Goal: Information Seeking & Learning: Find specific fact

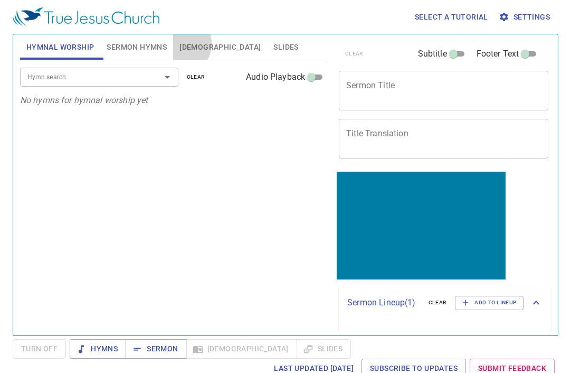
click at [178, 43] on button "Bible" at bounding box center [220, 46] width 94 height 25
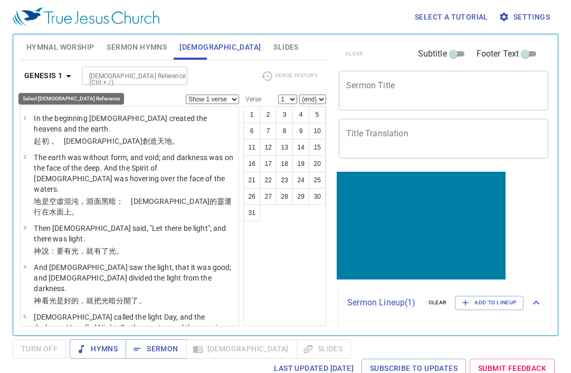
click at [53, 76] on b "Genesis 1" at bounding box center [43, 75] width 39 height 13
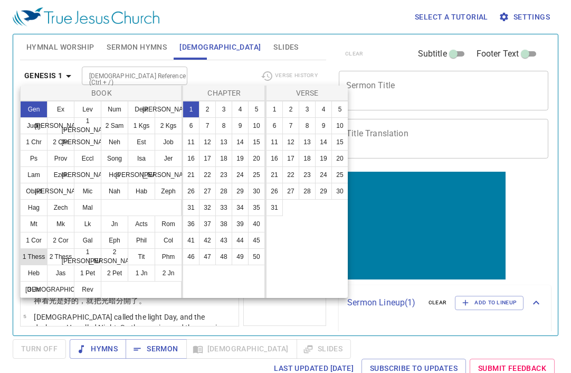
click at [34, 256] on button "1 Thess" at bounding box center [33, 256] width 27 height 17
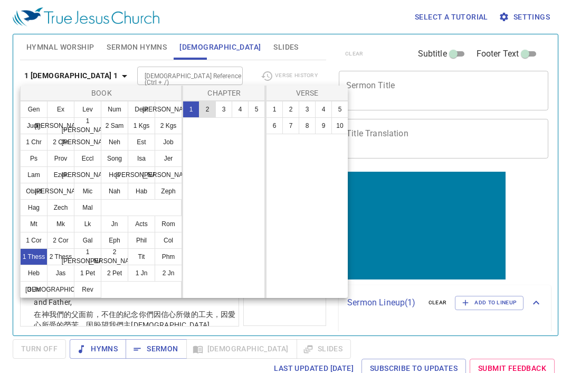
click at [200, 106] on button "2" at bounding box center [207, 109] width 17 height 17
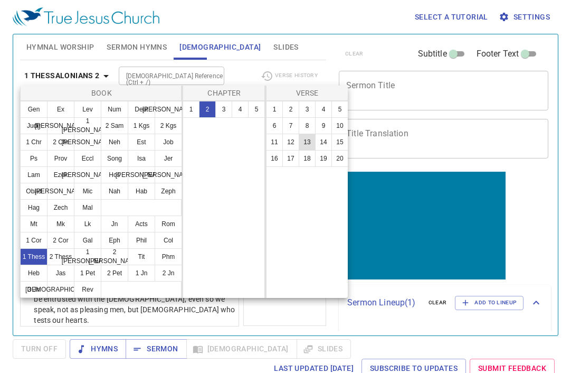
click at [307, 139] on button "13" at bounding box center [307, 142] width 17 height 17
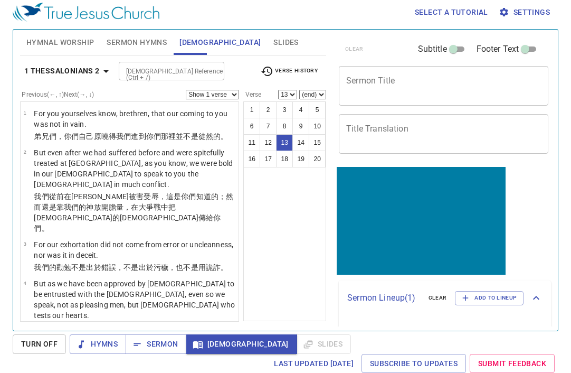
scroll to position [558, 0]
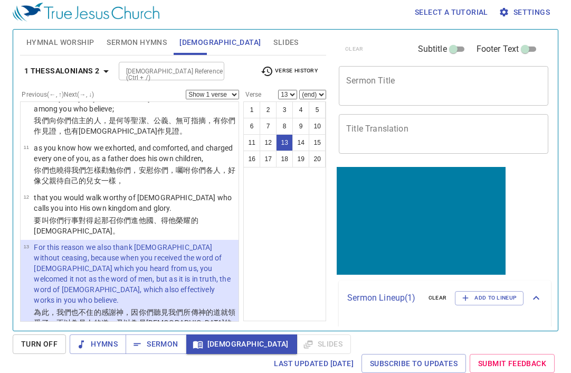
click at [35, 71] on b "1 Thessalonians 2" at bounding box center [62, 70] width 76 height 13
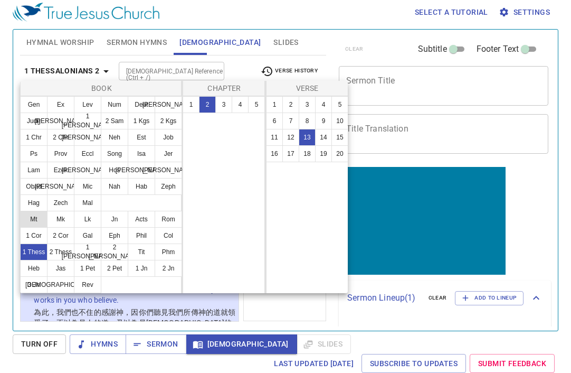
click at [33, 221] on button "Mt" at bounding box center [33, 219] width 27 height 17
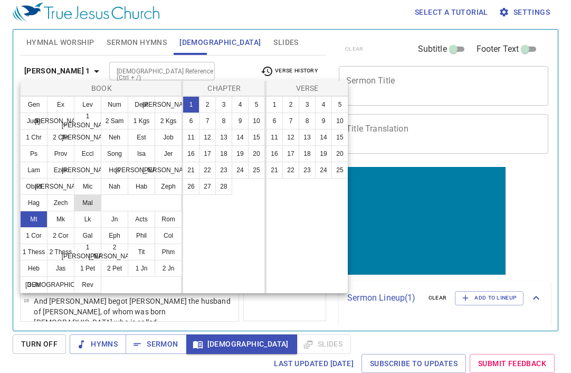
scroll to position [0, 0]
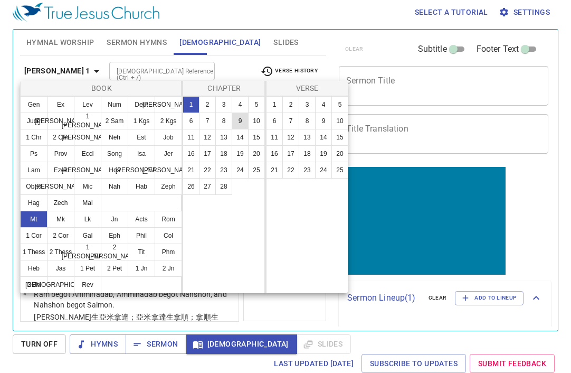
click at [235, 126] on button "9" at bounding box center [240, 120] width 17 height 17
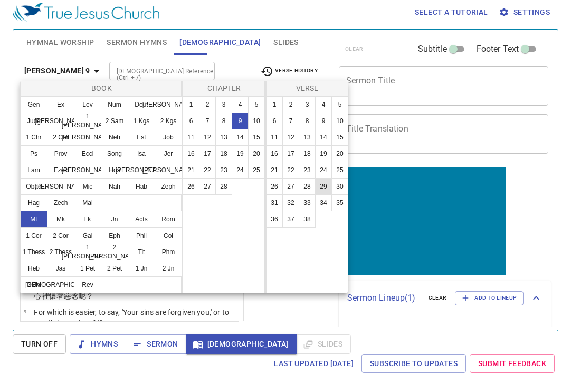
click at [322, 188] on button "29" at bounding box center [323, 186] width 17 height 17
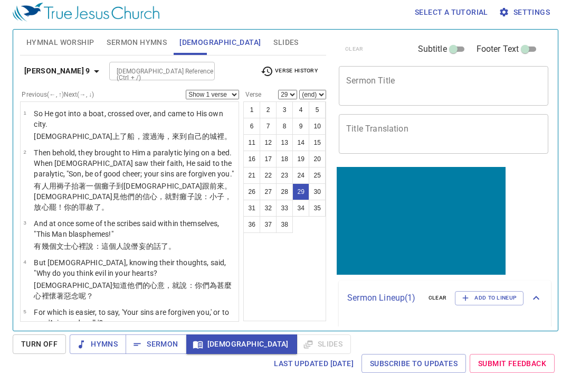
scroll to position [1336, 0]
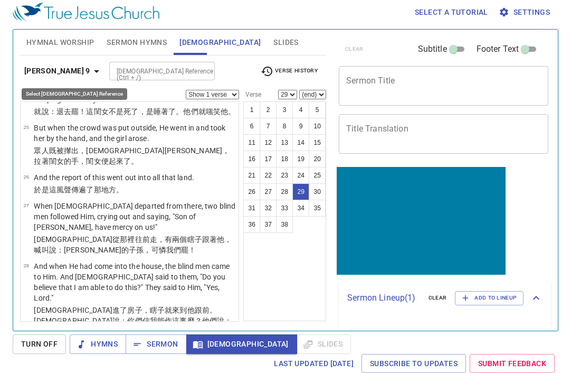
click at [57, 78] on button "Matthew 9" at bounding box center [63, 71] width 87 height 20
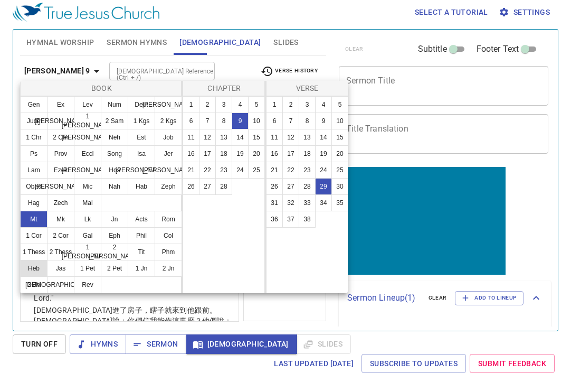
click at [36, 268] on button "Heb" at bounding box center [33, 268] width 27 height 17
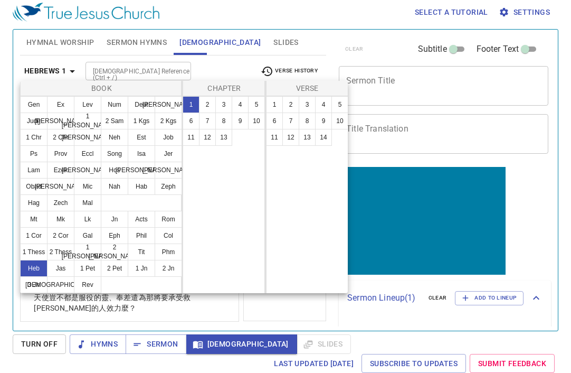
scroll to position [0, 0]
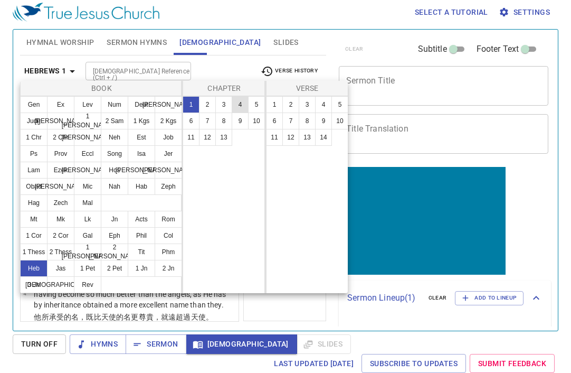
click at [237, 103] on button "4" at bounding box center [240, 104] width 17 height 17
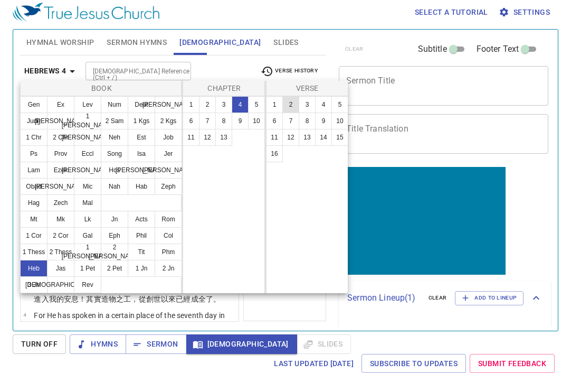
click at [286, 107] on button "2" at bounding box center [291, 104] width 17 height 17
select select "2"
